Goal: Task Accomplishment & Management: Use online tool/utility

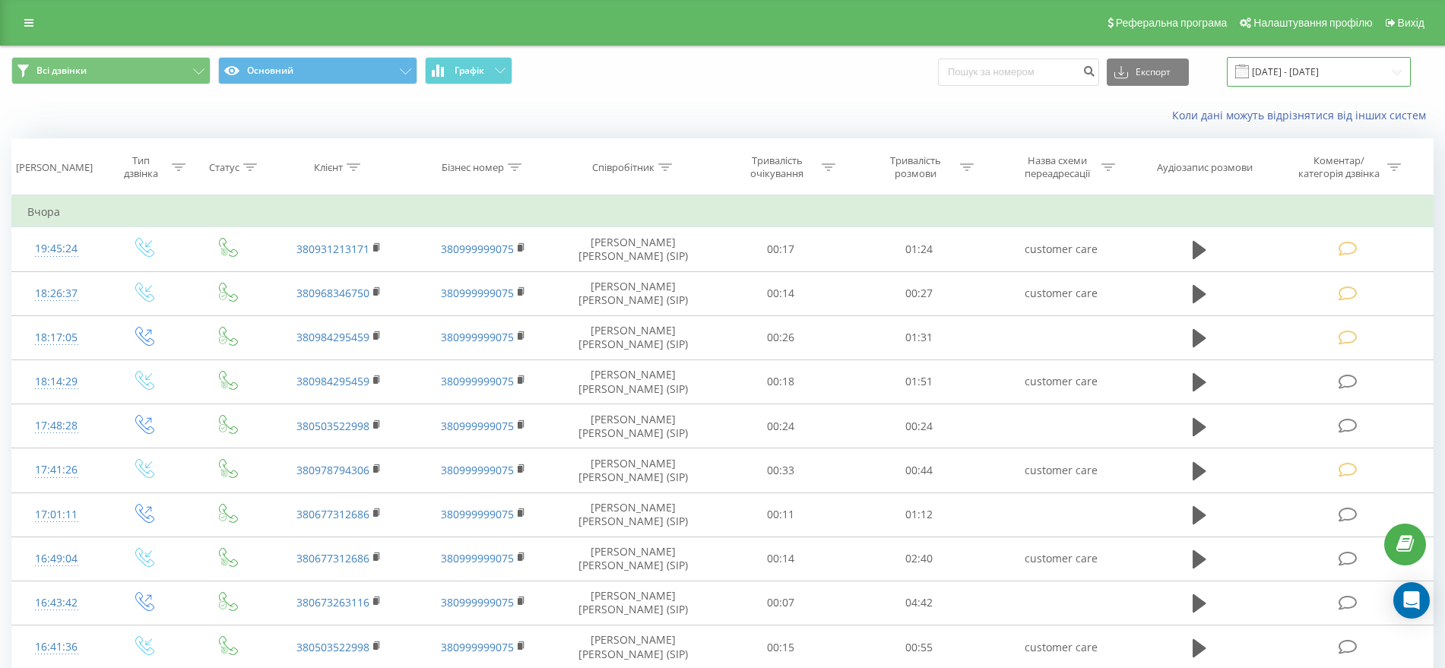
click at [1329, 71] on input "[DATE] - [DATE]" at bounding box center [1319, 72] width 184 height 30
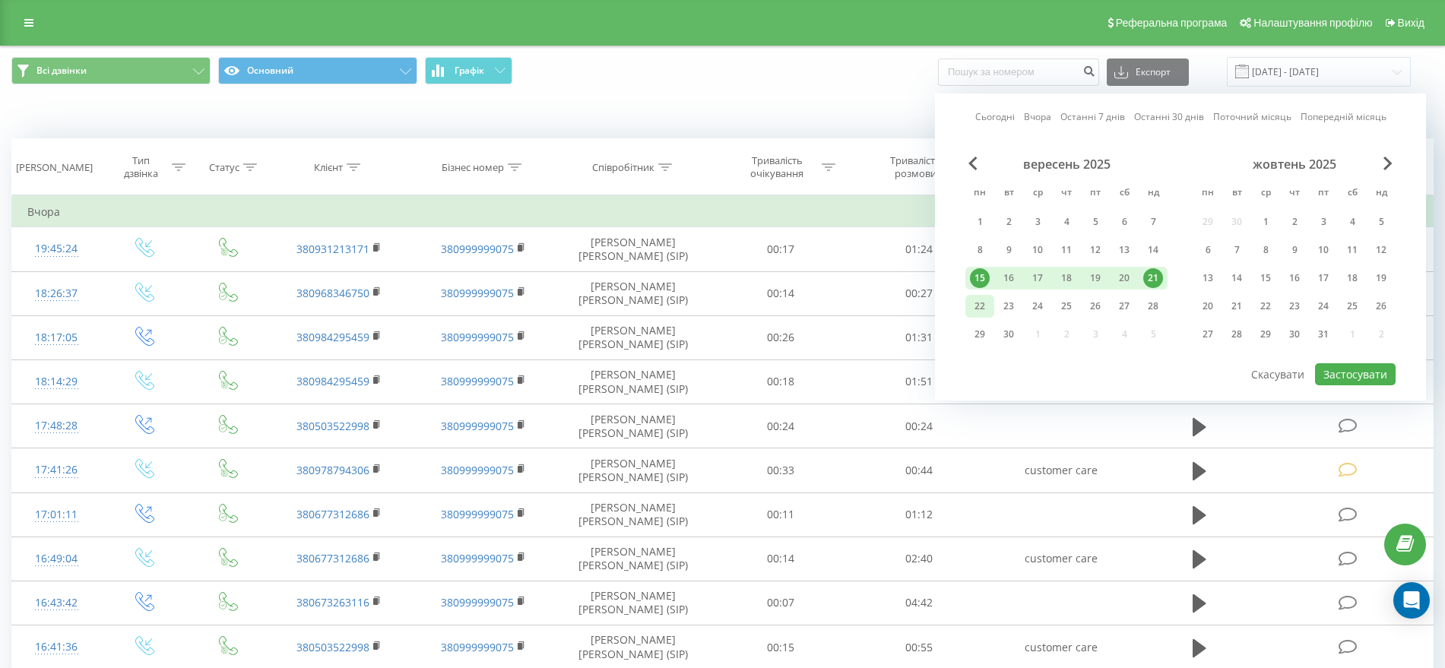
click at [979, 307] on div "22" at bounding box center [980, 306] width 20 height 20
click at [1144, 307] on div "28" at bounding box center [1153, 306] width 20 height 20
click at [1341, 374] on button "Застосувати" at bounding box center [1355, 374] width 81 height 22
type input "[DATE] - [DATE]"
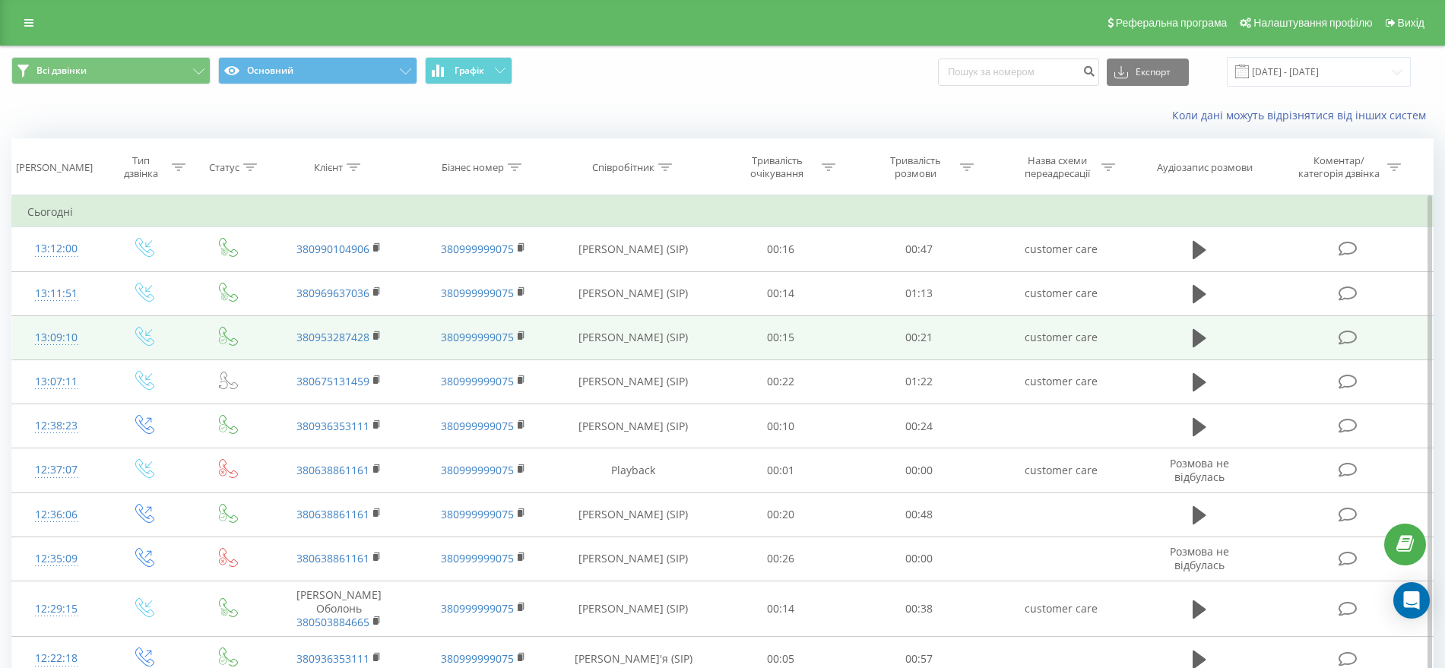
click at [1345, 342] on icon at bounding box center [1348, 338] width 19 height 16
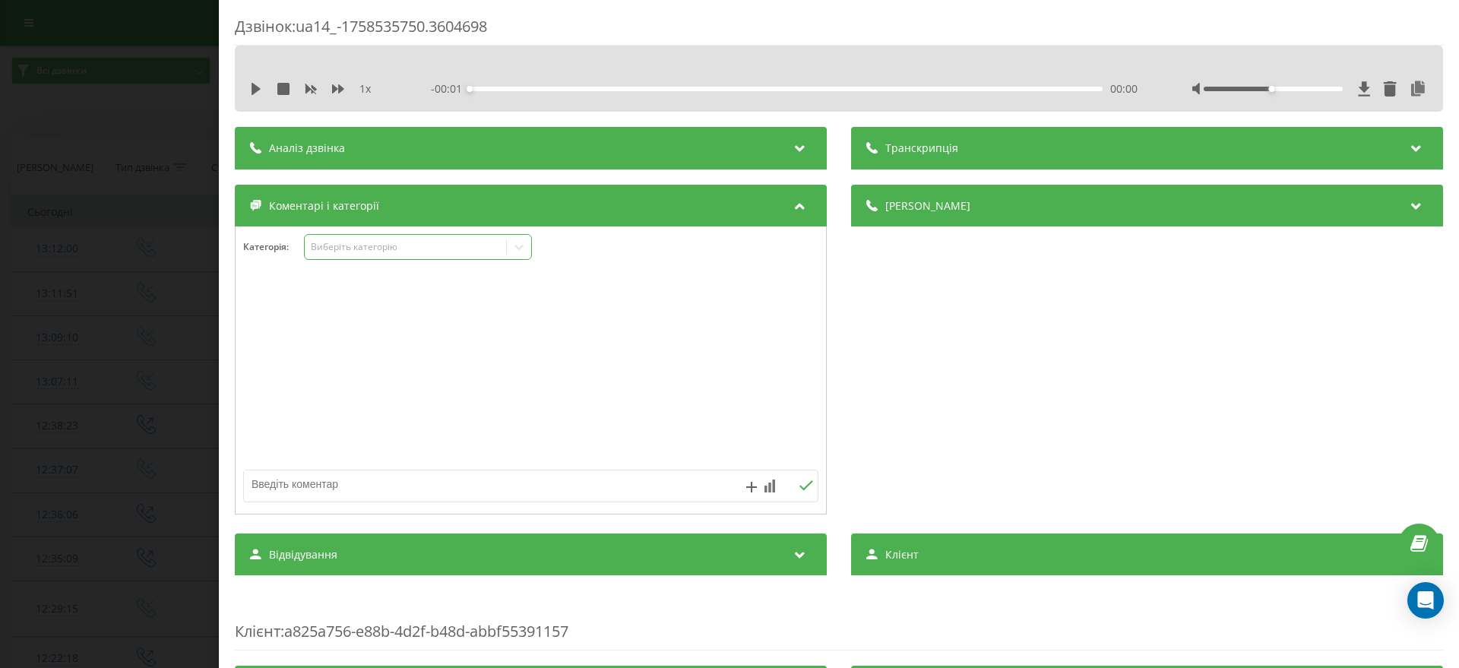
click at [355, 253] on div "Виберіть категорію" at bounding box center [405, 247] width 201 height 14
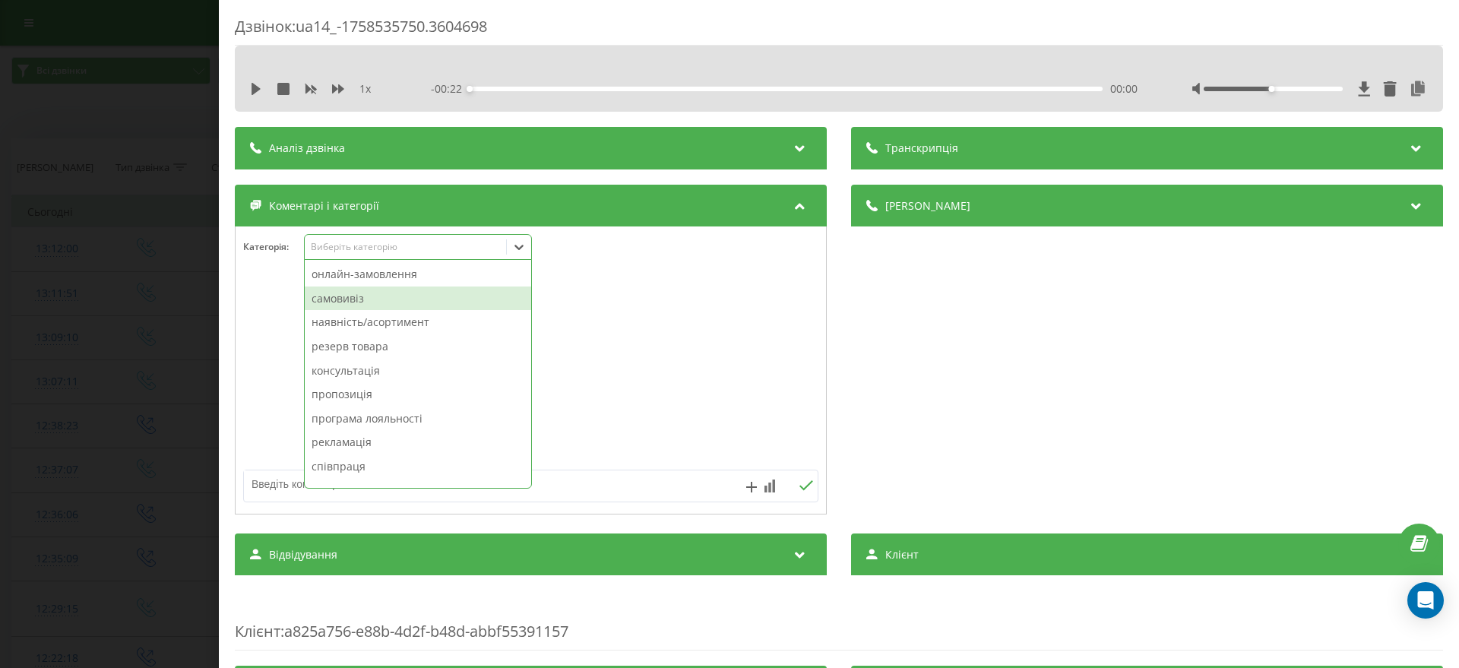
click at [350, 295] on div "самовивіз" at bounding box center [418, 299] width 227 height 24
click at [132, 282] on div "Дзвінок : ua14_-1758535750.3604698 1 x - 00:22 00:00 00:00 Транскрипція Для AI-…" at bounding box center [729, 334] width 1459 height 668
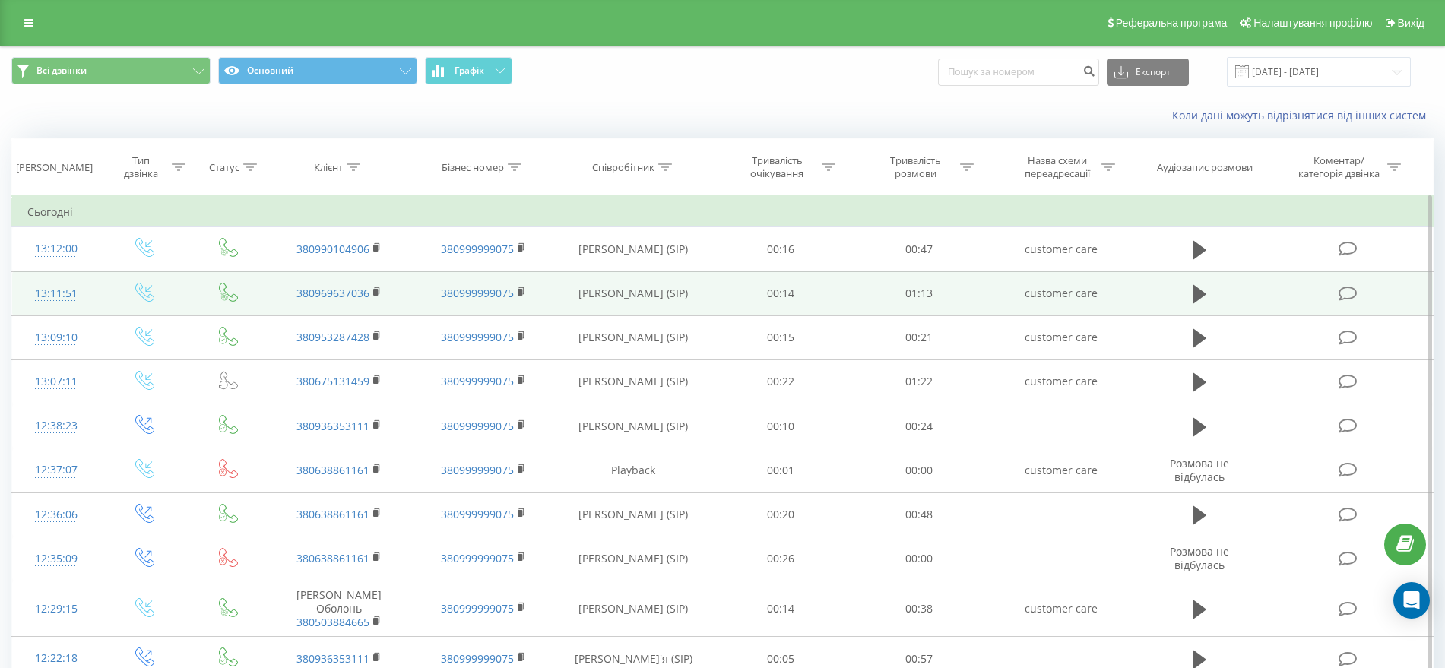
click at [1352, 289] on icon at bounding box center [1348, 294] width 19 height 16
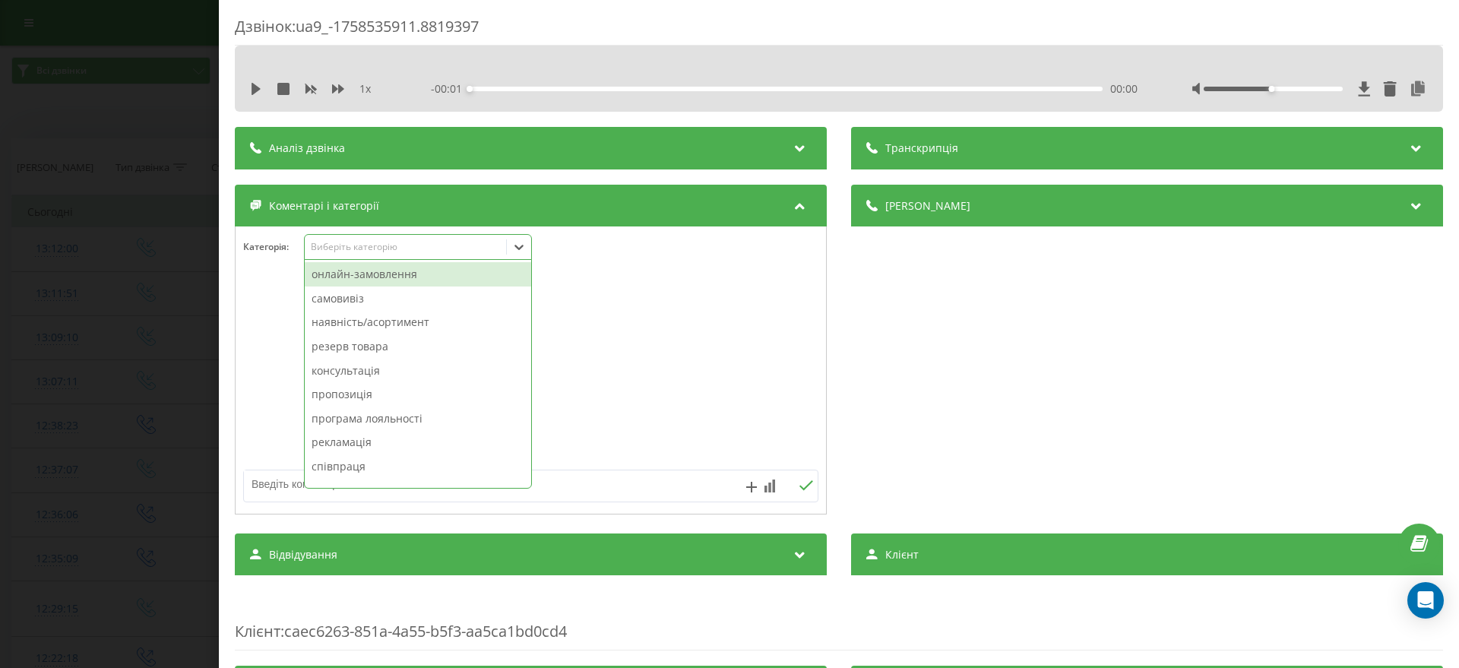
click at [332, 244] on div "Виберіть категорію" at bounding box center [406, 247] width 190 height 12
click at [331, 278] on div "онлайн-замовлення" at bounding box center [418, 274] width 227 height 24
click at [49, 238] on div "Дзвінок : ua9_-1758535911.8819397 1 x - 01:14 00:00 00:00 Транскрипція Для AI-а…" at bounding box center [729, 334] width 1459 height 668
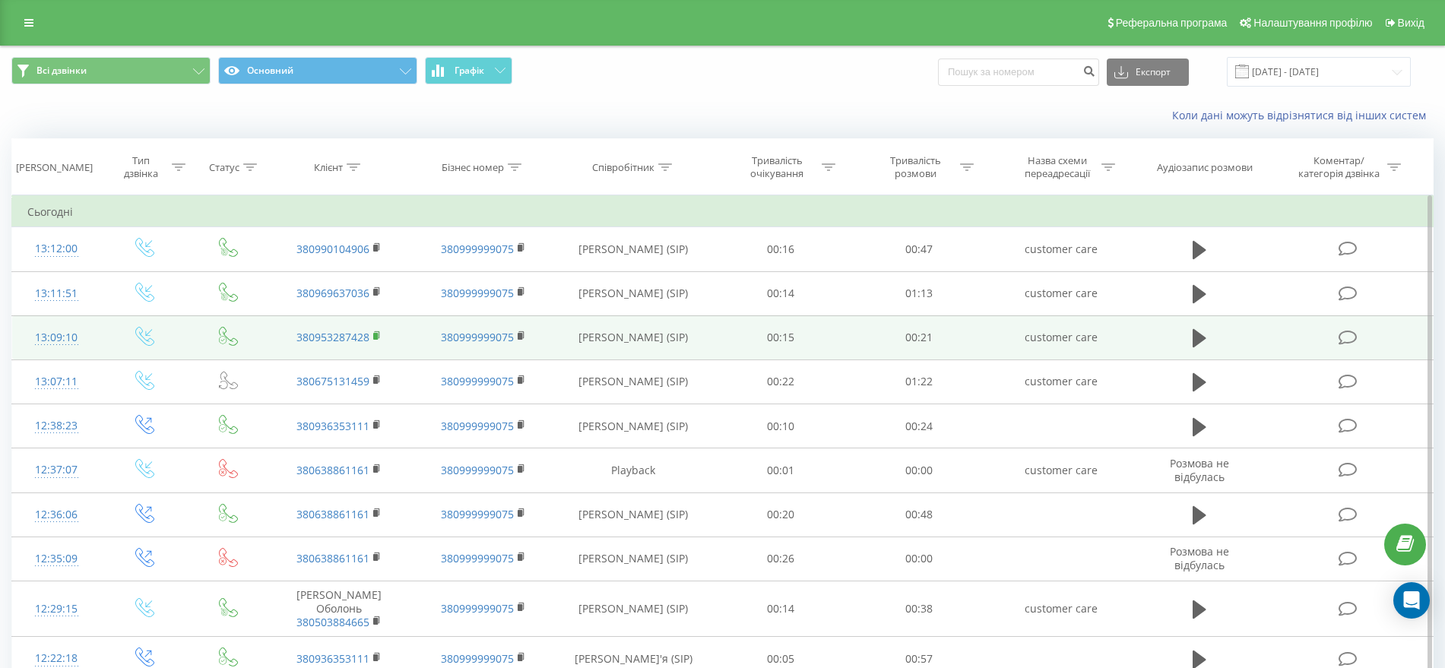
click at [376, 334] on rect at bounding box center [375, 336] width 5 height 7
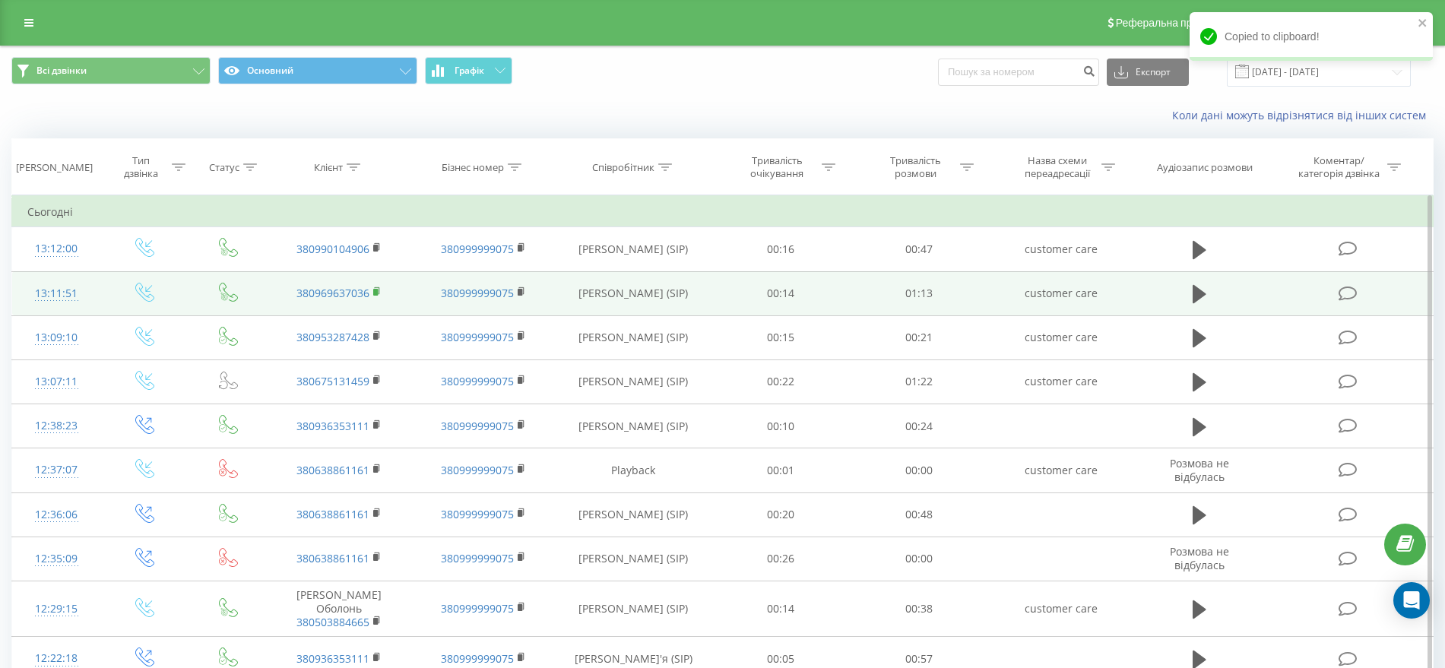
click at [376, 290] on rect at bounding box center [375, 292] width 5 height 7
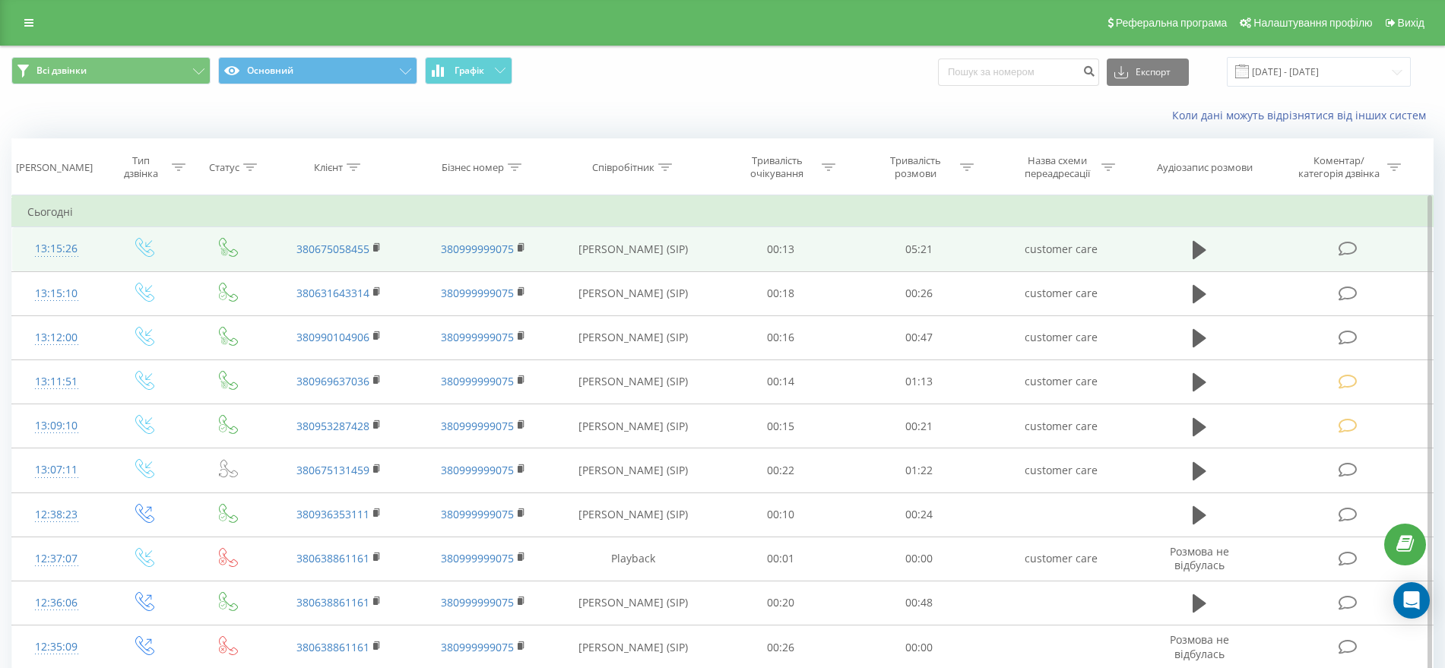
click at [1342, 249] on icon at bounding box center [1348, 249] width 19 height 16
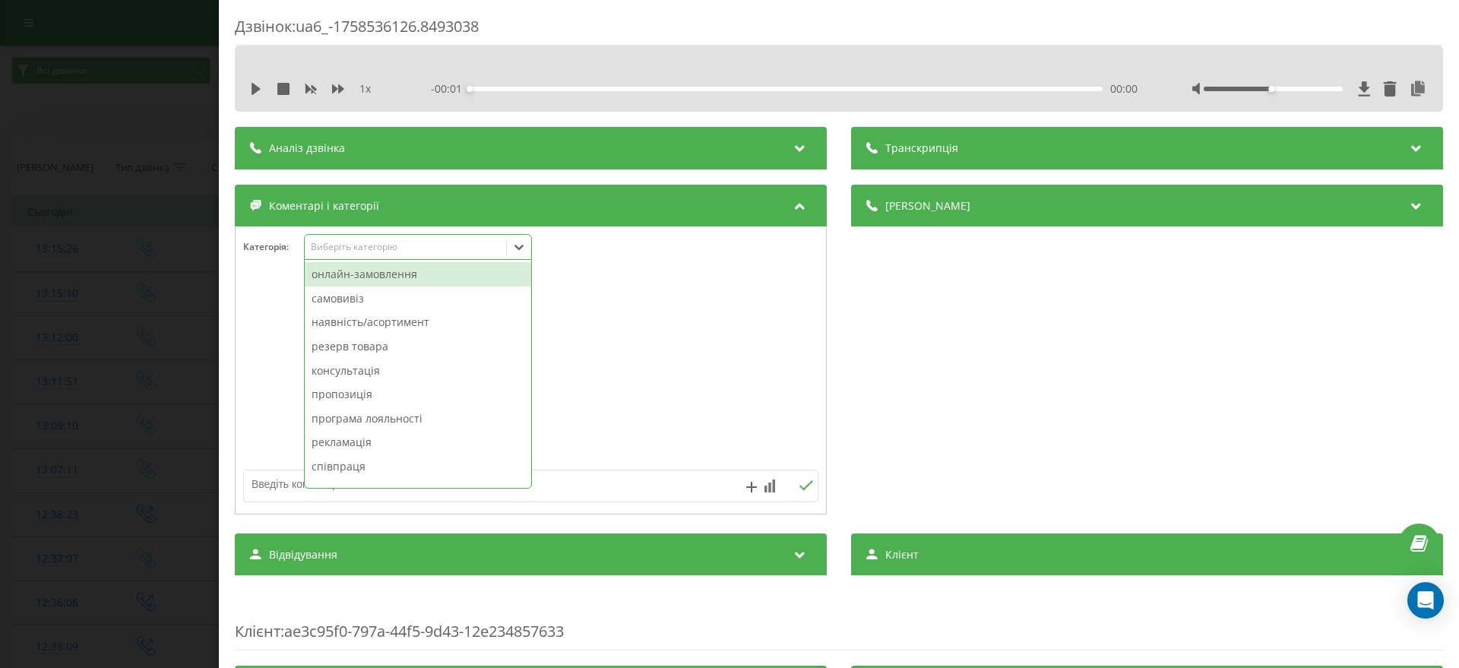
click at [380, 250] on div "Виберіть категорію" at bounding box center [406, 247] width 190 height 12
click at [368, 323] on div "наявність/асортимент" at bounding box center [418, 322] width 227 height 24
click at [57, 322] on div "Дзвінок : ua6_-1758536126.8493038 1 x - 05:22 00:00 00:00 Транскрипція Для AI-а…" at bounding box center [729, 334] width 1459 height 668
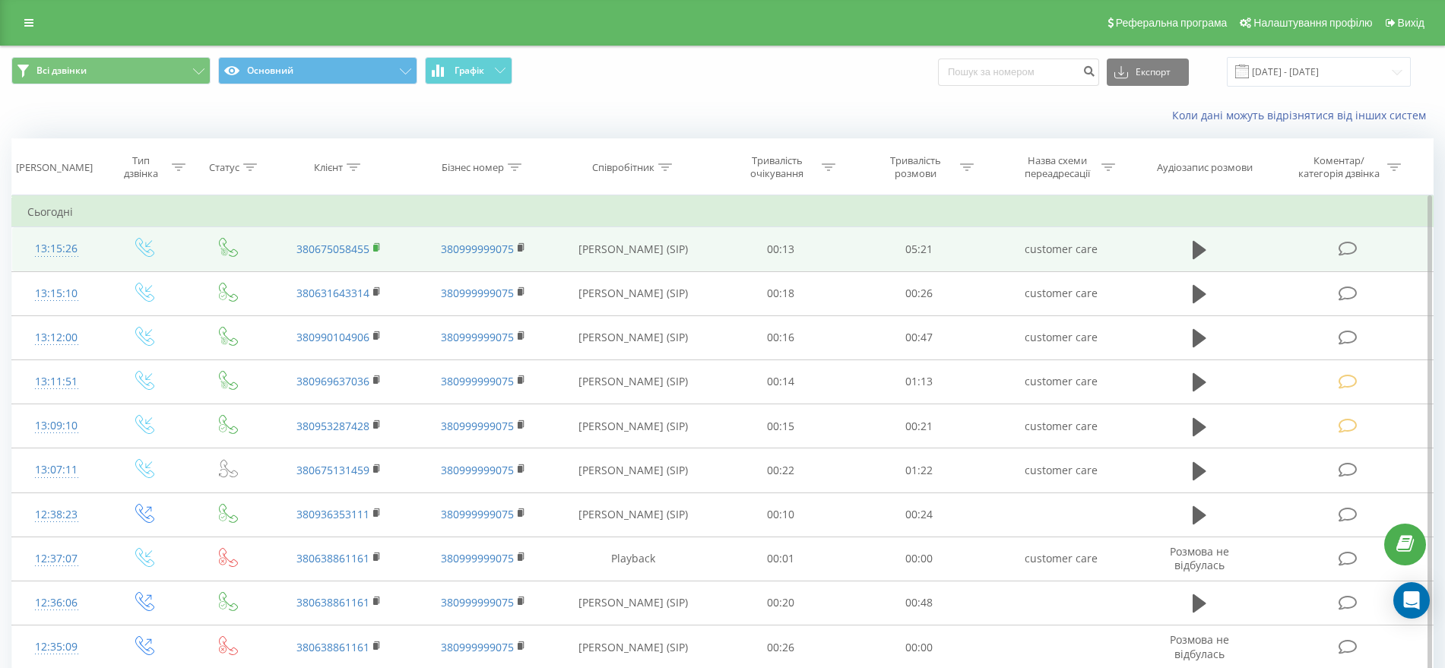
click at [376, 247] on rect at bounding box center [375, 248] width 5 height 7
click at [1343, 244] on icon at bounding box center [1348, 249] width 19 height 16
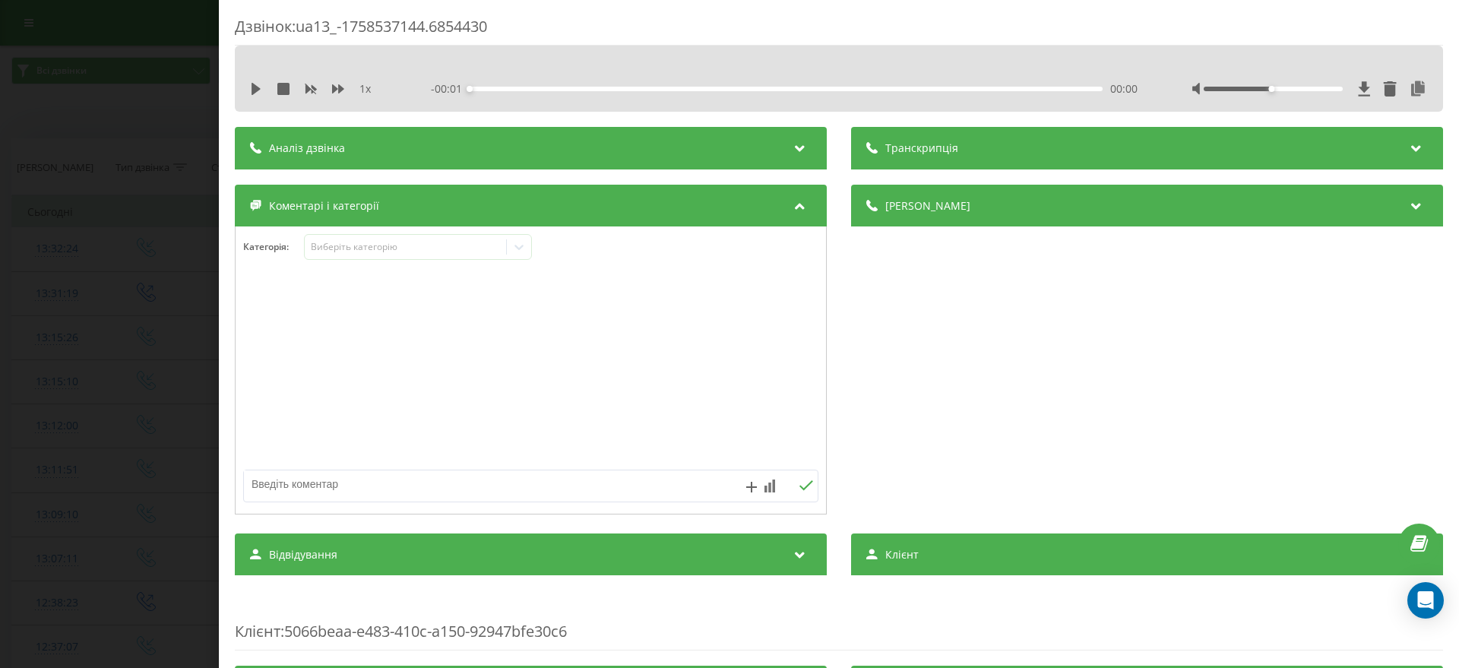
click at [356, 224] on div "Коментарі і категорії" at bounding box center [531, 206] width 592 height 43
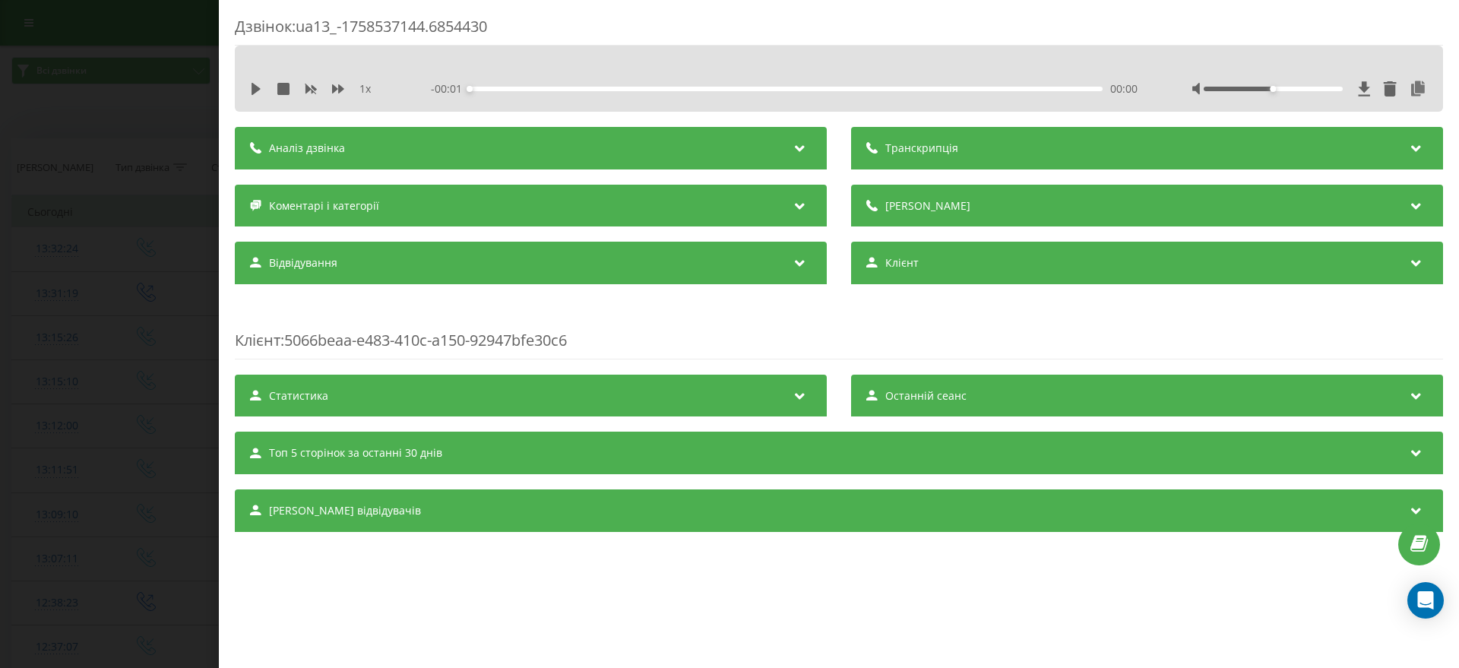
click at [348, 211] on span "Коментарі і категорії" at bounding box center [324, 205] width 110 height 15
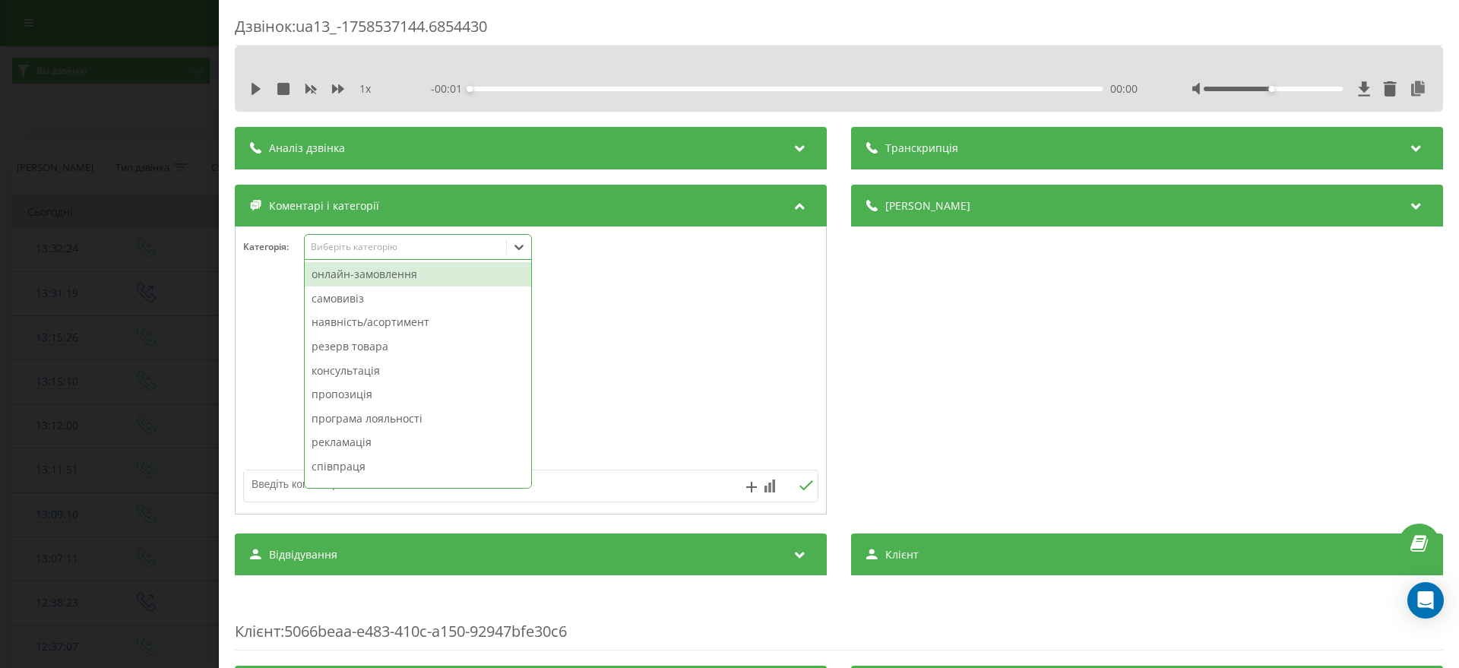
click at [349, 249] on div "Виберіть категорію" at bounding box center [406, 247] width 190 height 12
click at [347, 298] on div "самовивіз" at bounding box center [418, 299] width 227 height 24
click at [63, 278] on div "Дзвінок : ua13_-1758537144.6854430 1 x - 00:22 00:00 00:00 Транскрипція Для AI-…" at bounding box center [729, 334] width 1459 height 668
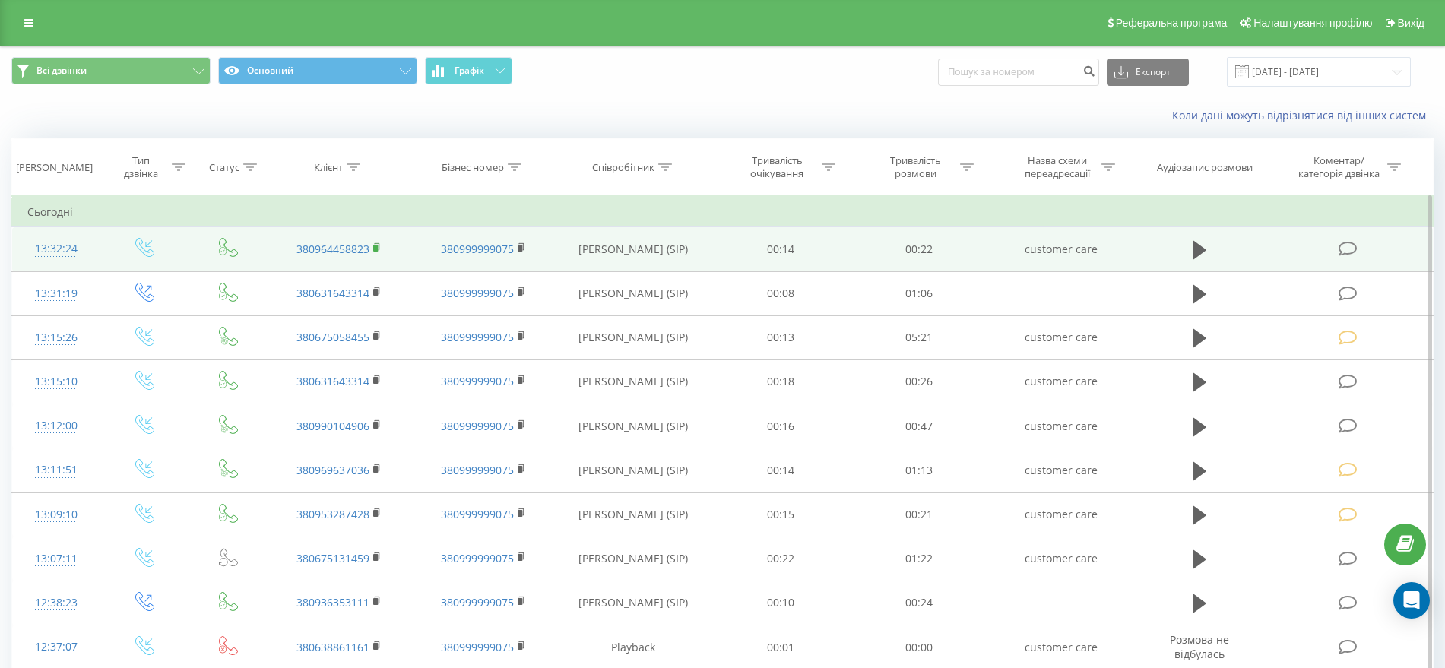
click at [379, 247] on icon at bounding box center [377, 246] width 5 height 7
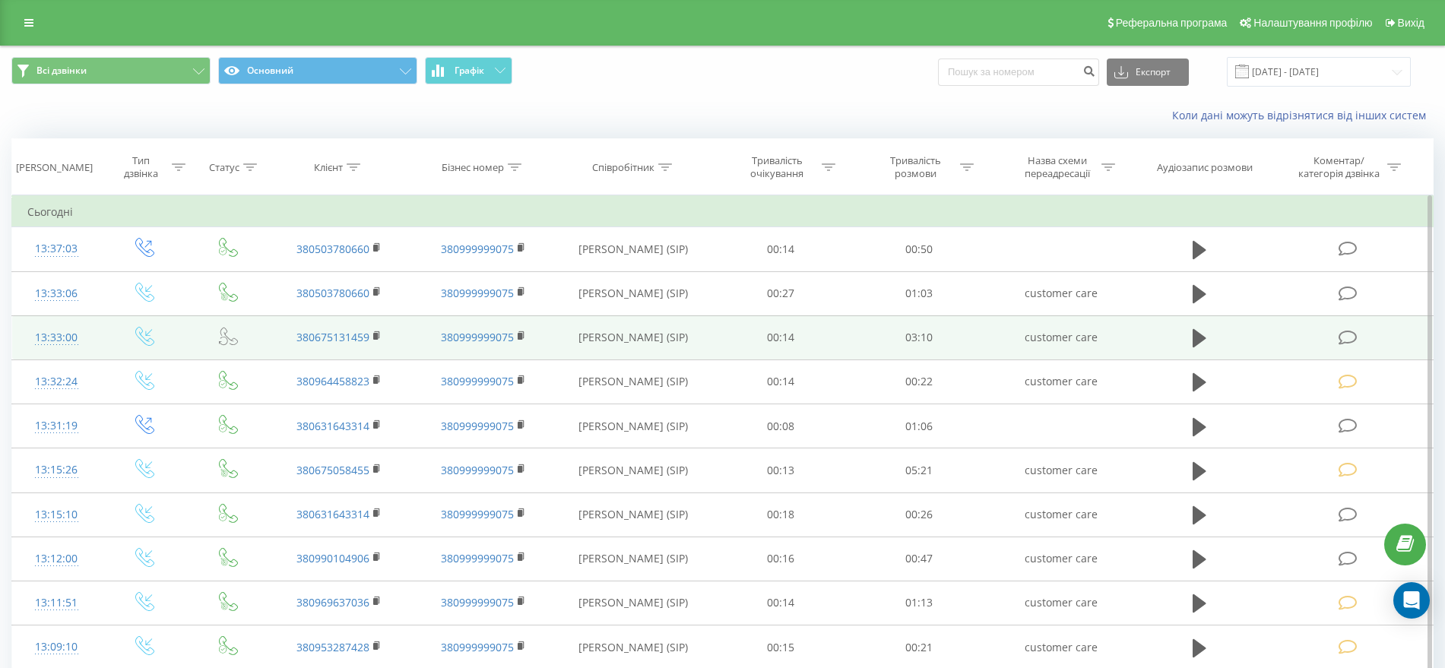
click at [1348, 340] on icon at bounding box center [1348, 338] width 19 height 16
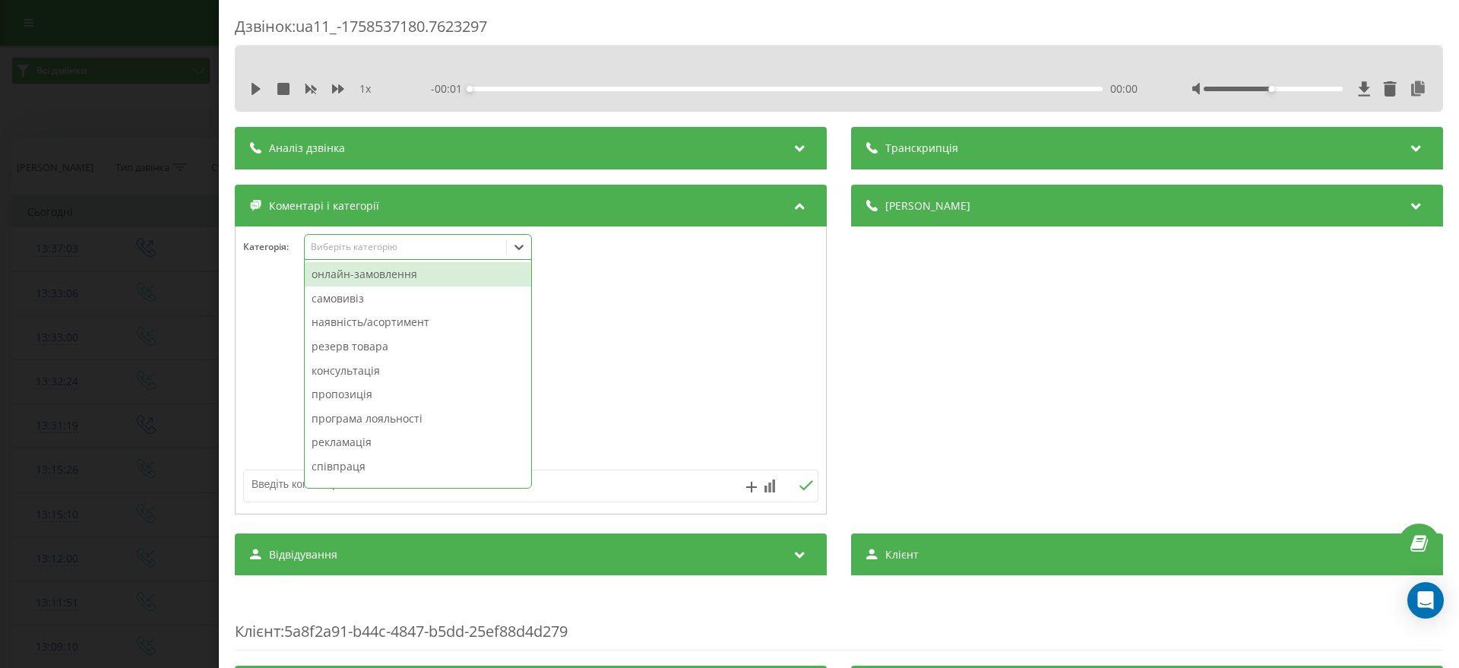
click at [372, 245] on div "Виберіть категорію" at bounding box center [406, 247] width 190 height 12
click at [359, 275] on div "онлайн-замовлення" at bounding box center [418, 274] width 227 height 24
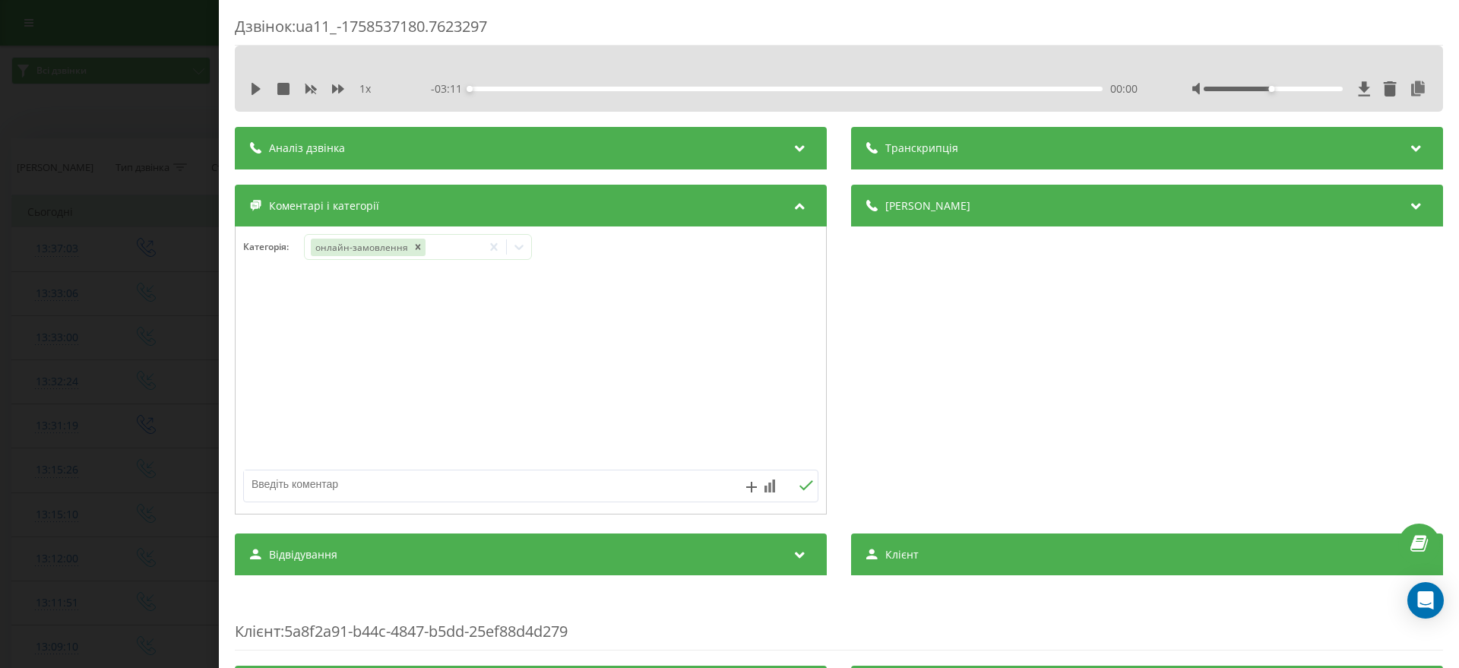
click at [86, 333] on div "Дзвінок : ua11_-1758537180.7623297 1 x - 03:11 00:00 00:00 Транскрипція Для AI-…" at bounding box center [729, 334] width 1459 height 668
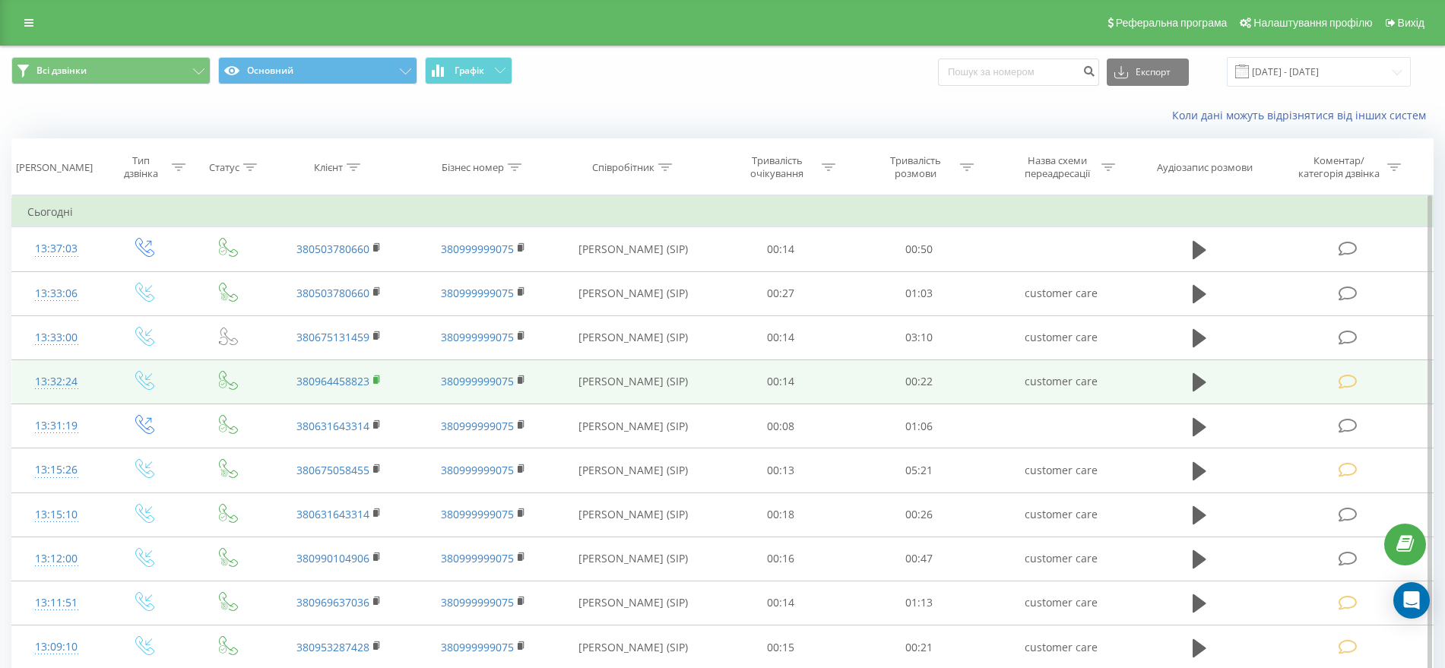
click at [378, 380] on rect at bounding box center [375, 380] width 5 height 7
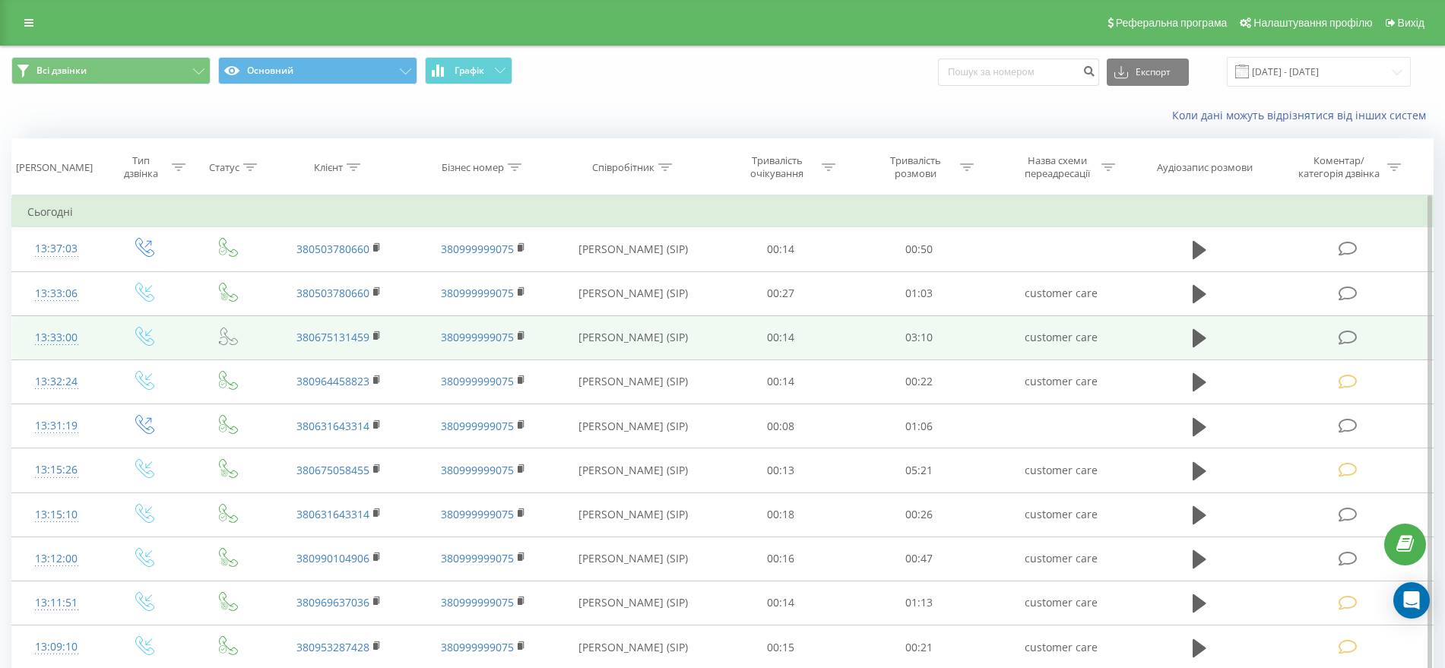
click at [1353, 334] on icon at bounding box center [1348, 338] width 19 height 16
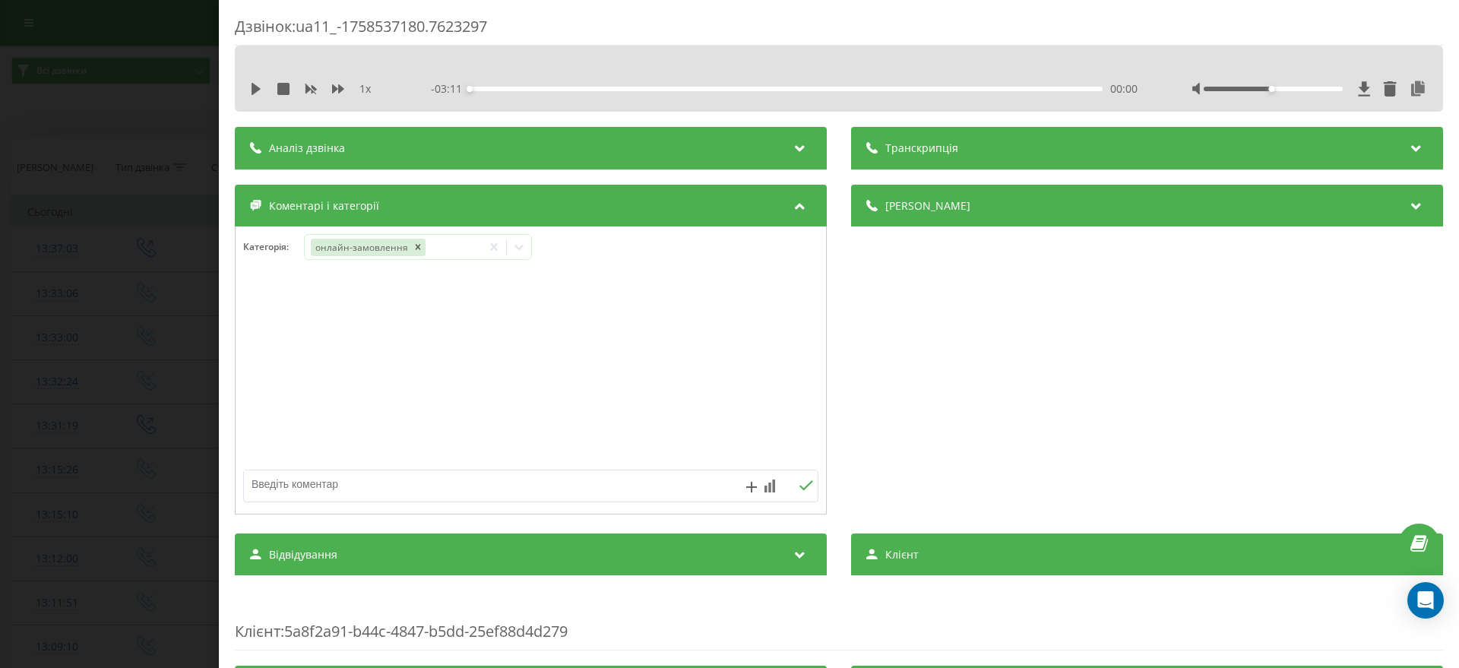
click at [25, 306] on div "Дзвінок : ua11_-1758537180.7623297 1 x - 03:11 00:00 00:00 Транскрипція Для AI-…" at bounding box center [729, 334] width 1459 height 668
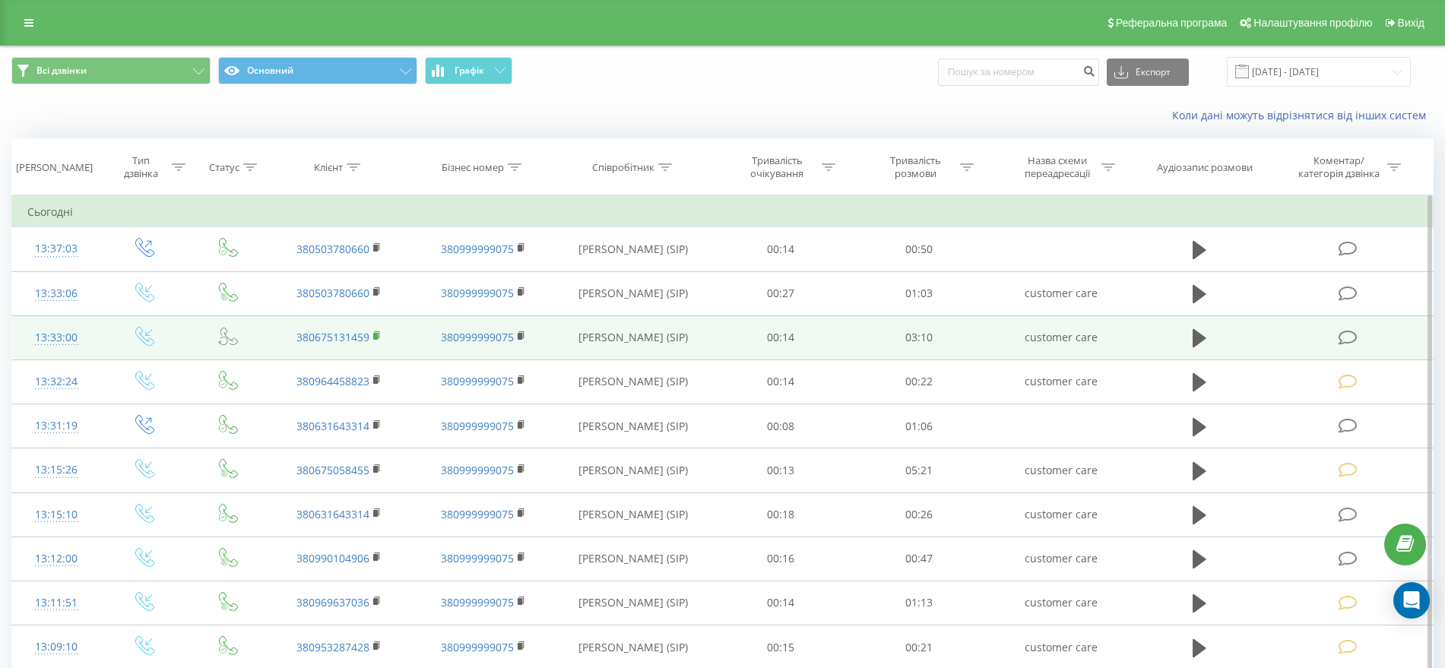
click at [375, 333] on rect at bounding box center [375, 336] width 5 height 7
